Goal: Check status

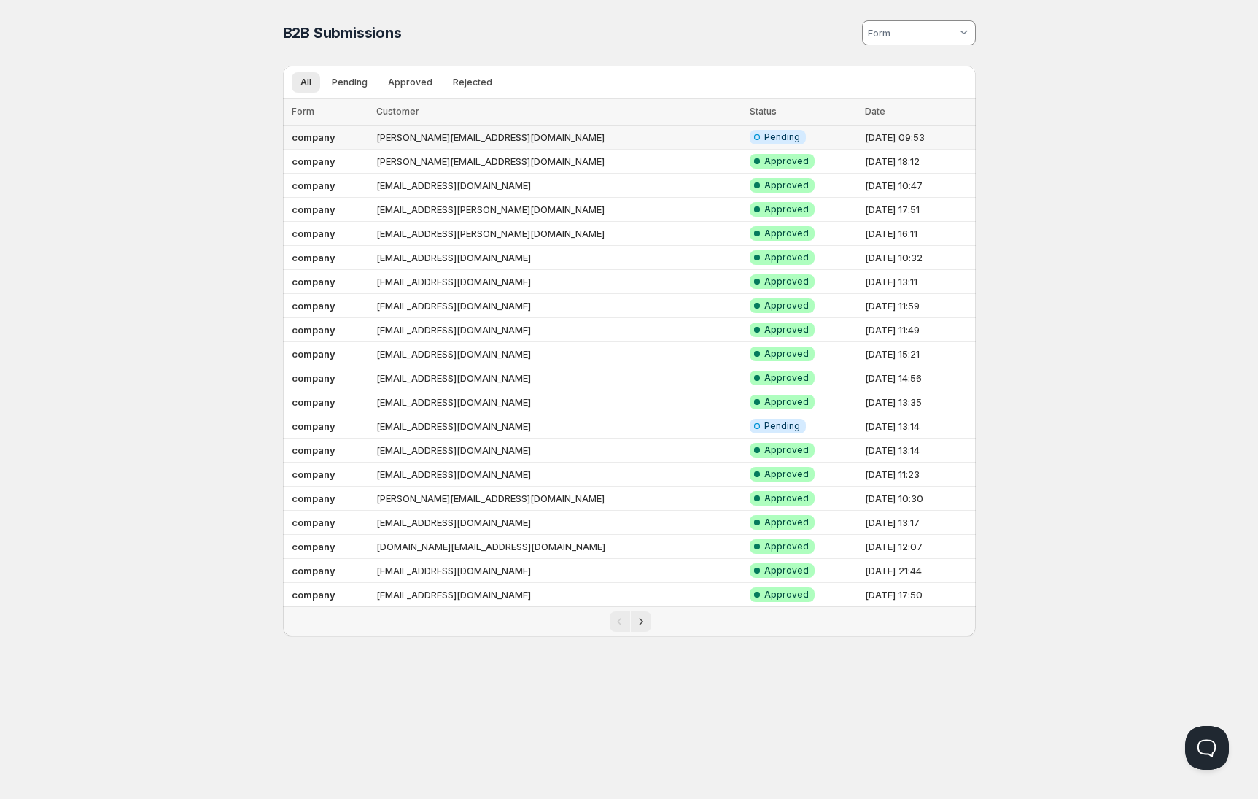
click at [762, 137] on td "Info Incomplete Pending" at bounding box center [803, 137] width 116 height 24
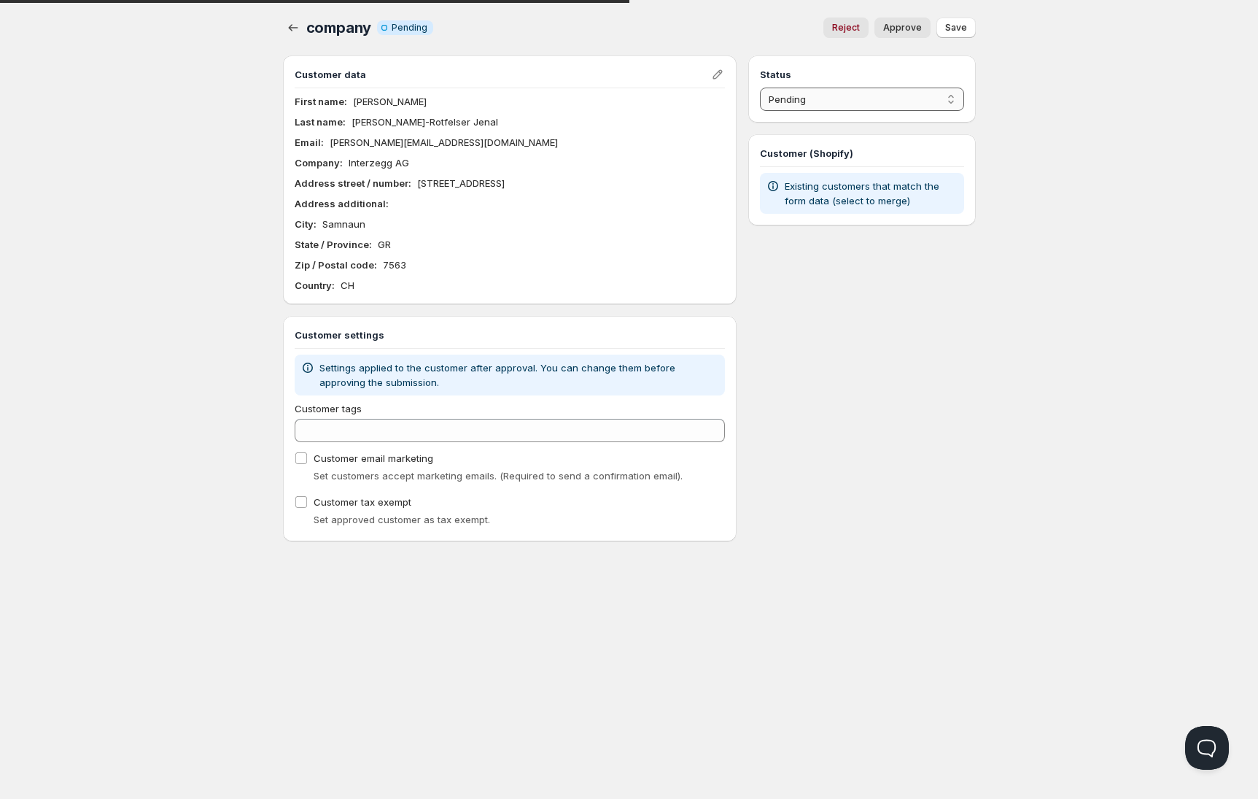
click at [857, 104] on select "Pending Approved Rejected Ignored Spam" at bounding box center [861, 99] width 203 height 23
select select "1"
click at [760, 88] on select "Pending Approved Rejected Ignored Spam" at bounding box center [861, 99] width 203 height 23
click at [946, 28] on span "Save" at bounding box center [956, 28] width 22 height 12
